Goal: Task Accomplishment & Management: Use online tool/utility

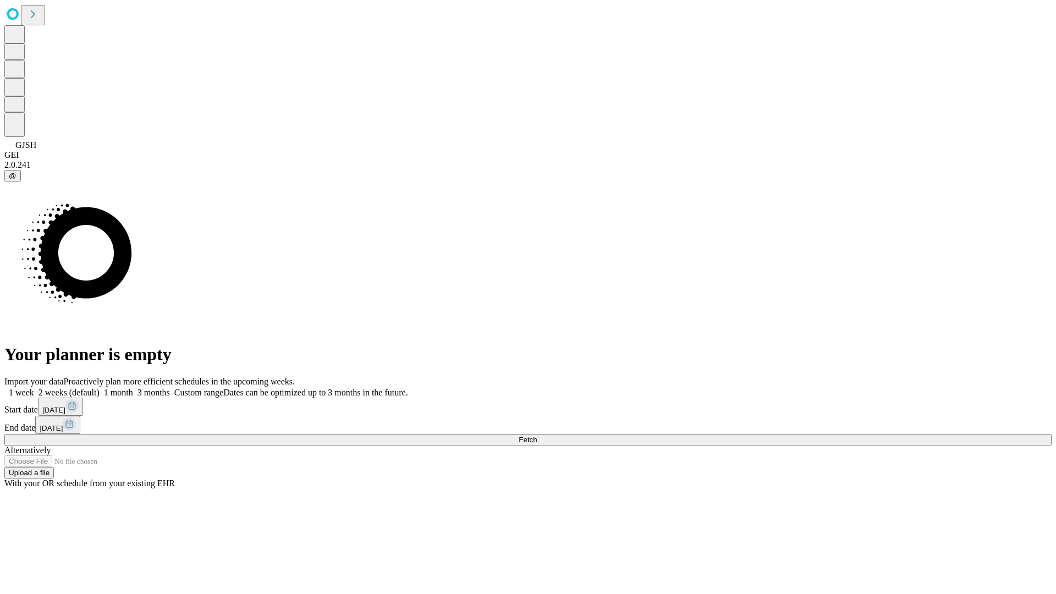
click at [537, 436] on span "Fetch" at bounding box center [528, 440] width 18 height 8
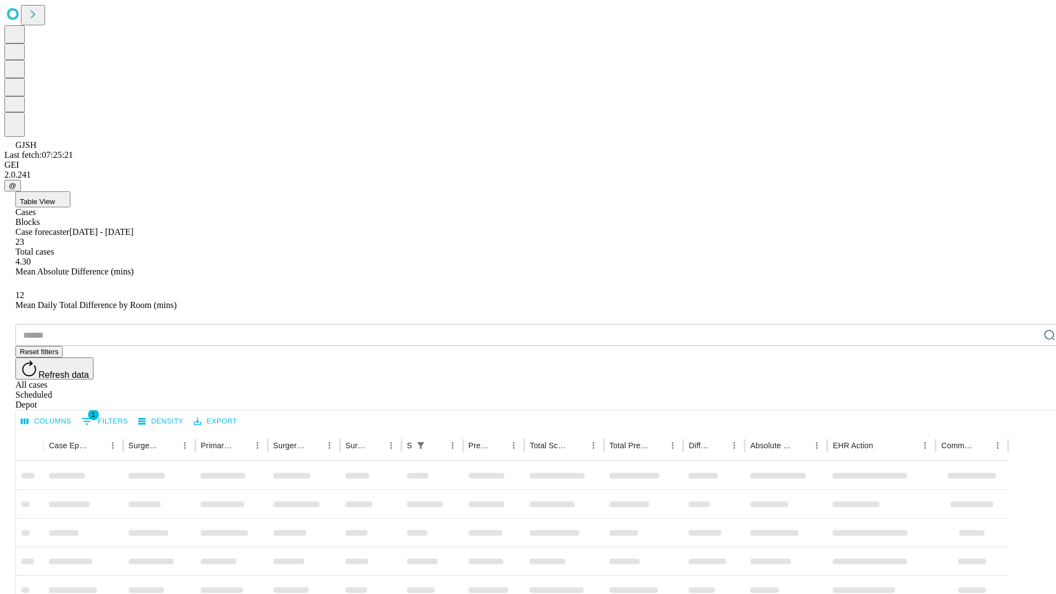
click at [1028, 400] on div "Depot" at bounding box center [539, 405] width 1048 height 10
